Goal: Task Accomplishment & Management: Manage account settings

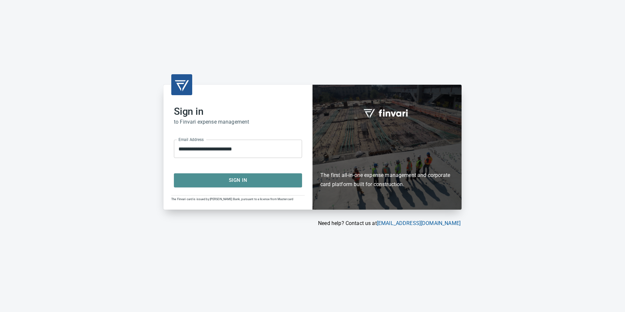
click at [235, 181] on span "Sign In" at bounding box center [238, 180] width 114 height 9
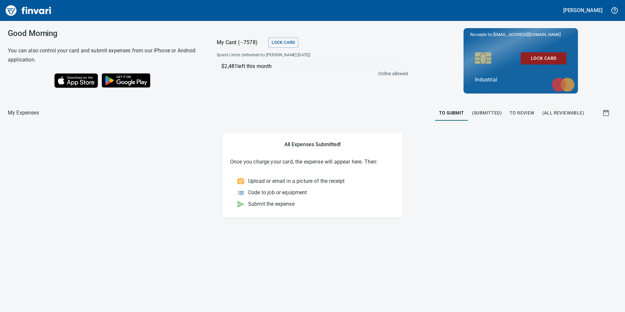
click at [523, 111] on span "To Review" at bounding box center [522, 113] width 25 height 8
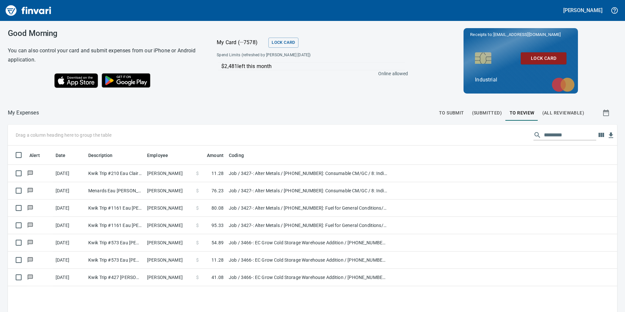
scroll to position [235, 600]
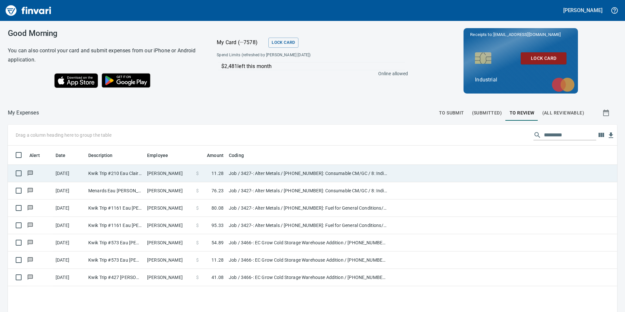
click at [224, 172] on td "$ 11.28" at bounding box center [210, 173] width 33 height 17
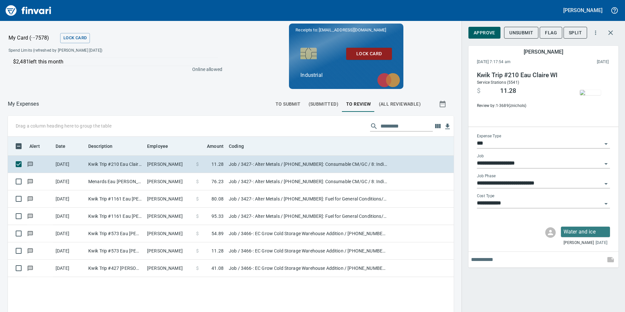
scroll to position [235, 436]
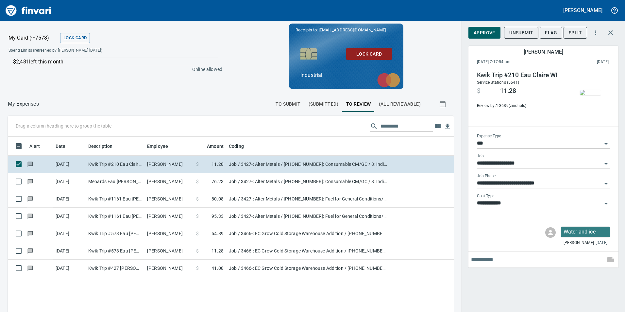
click at [479, 31] on span "Approve" at bounding box center [485, 33] width 22 height 8
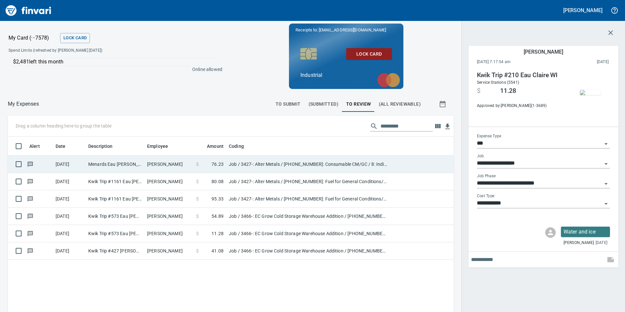
click at [179, 164] on td "Guy Haseltine" at bounding box center [169, 164] width 49 height 17
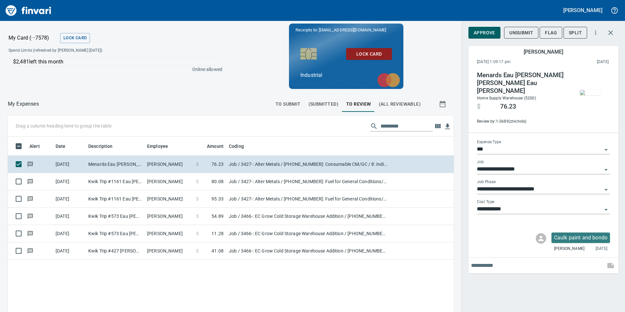
scroll to position [235, 436]
click at [487, 29] on span "Approve" at bounding box center [485, 33] width 22 height 8
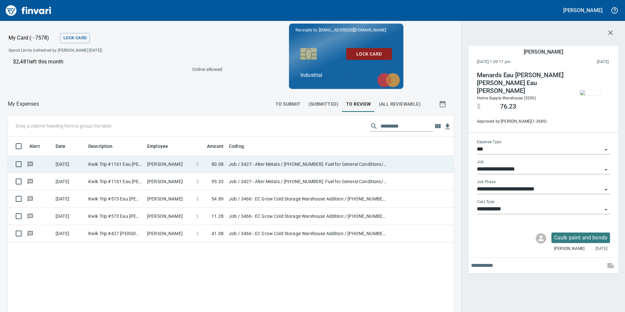
click at [160, 163] on td "Guy Haseltine" at bounding box center [169, 164] width 49 height 17
type input "**********"
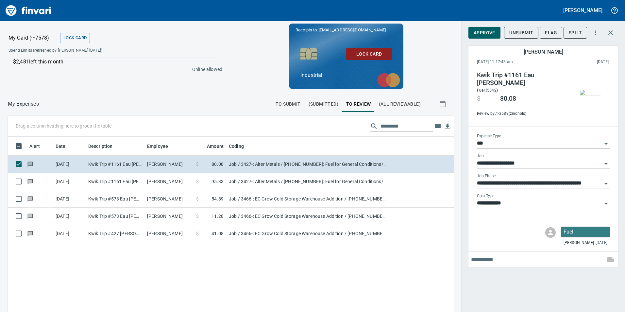
scroll to position [235, 436]
click at [486, 30] on span "Approve" at bounding box center [485, 33] width 22 height 8
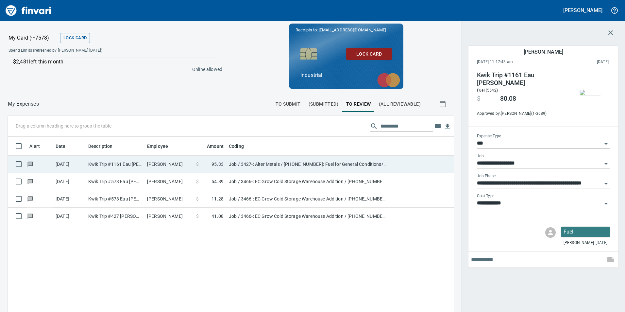
click at [147, 163] on td "Guy Haseltine" at bounding box center [169, 164] width 49 height 17
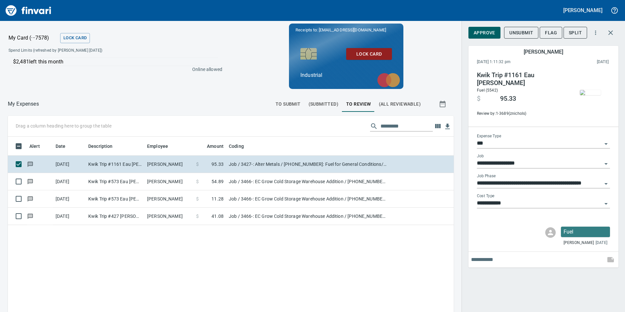
scroll to position [235, 436]
click at [476, 32] on span "Approve" at bounding box center [485, 33] width 22 height 8
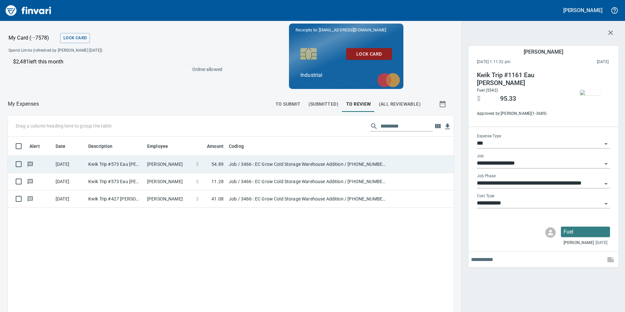
click at [172, 164] on td "Chett Holum" at bounding box center [169, 164] width 49 height 17
type input "**********"
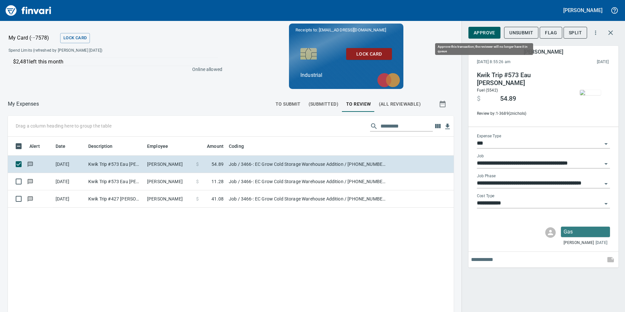
click at [489, 28] on button "Approve" at bounding box center [485, 33] width 32 height 12
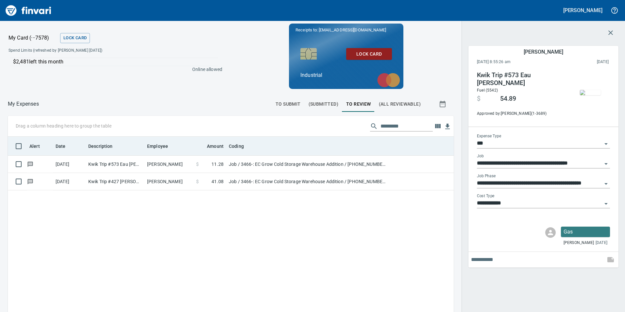
scroll to position [235, 436]
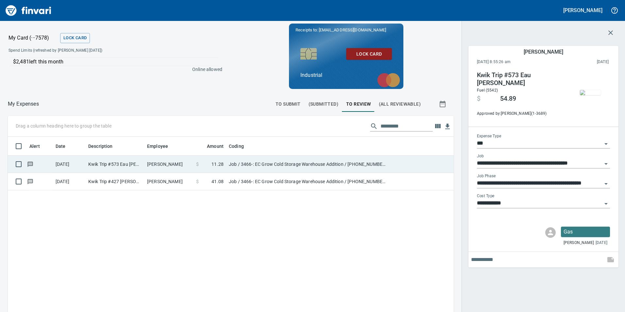
click at [155, 166] on td "Andrew Gifford" at bounding box center [169, 164] width 49 height 17
type input "**********"
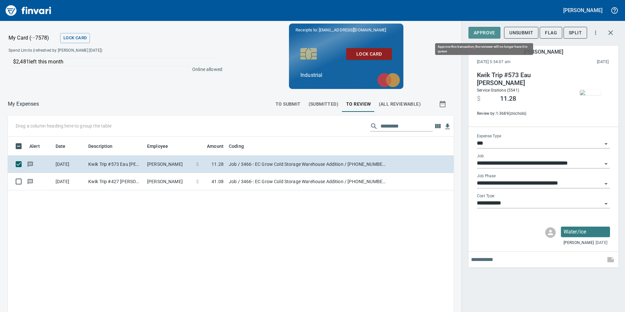
click at [480, 29] on span "Approve" at bounding box center [485, 33] width 22 height 8
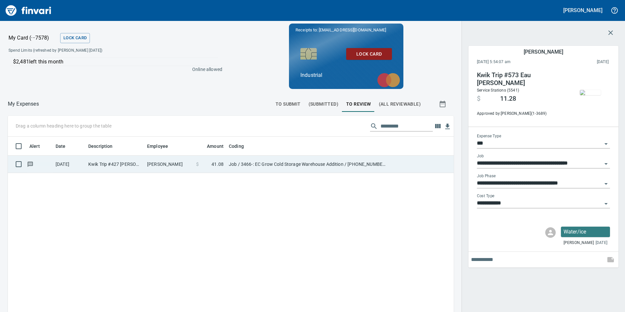
scroll to position [235, 436]
click at [175, 164] on td "Andrew Gifford" at bounding box center [169, 164] width 49 height 17
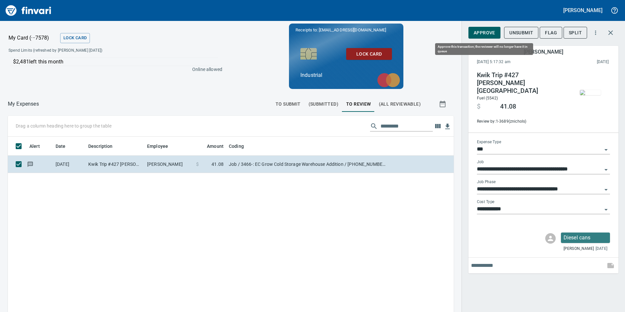
scroll to position [235, 436]
click at [492, 30] on span "Approve" at bounding box center [485, 33] width 22 height 8
